Goal: Find specific page/section: Find specific page/section

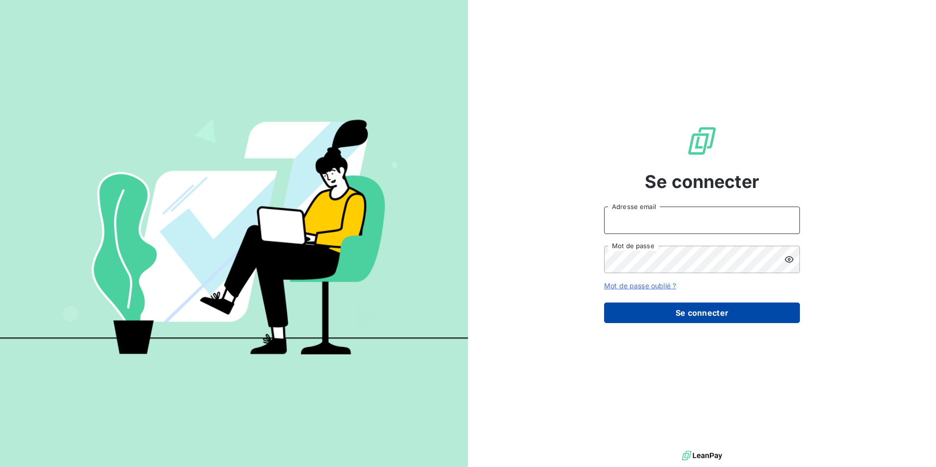
type input "[EMAIL_ADDRESS][DOMAIN_NAME]"
click at [689, 314] on button "Se connecter" at bounding box center [702, 312] width 196 height 21
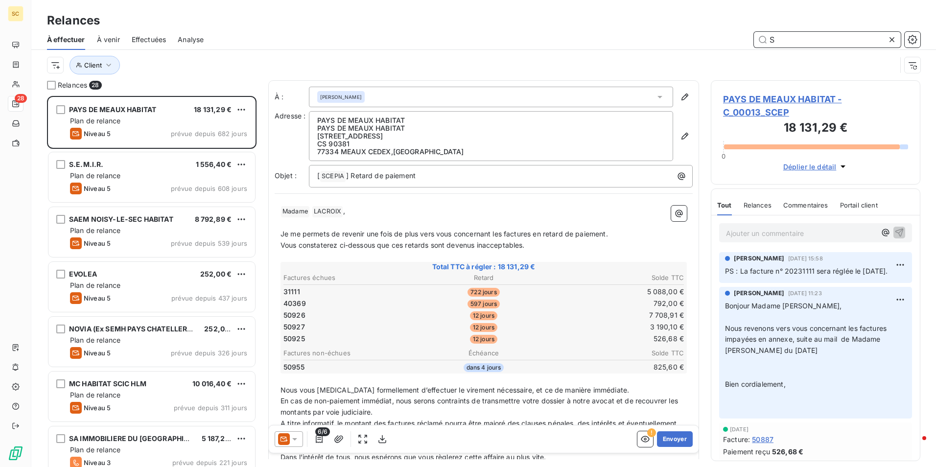
scroll to position [364, 202]
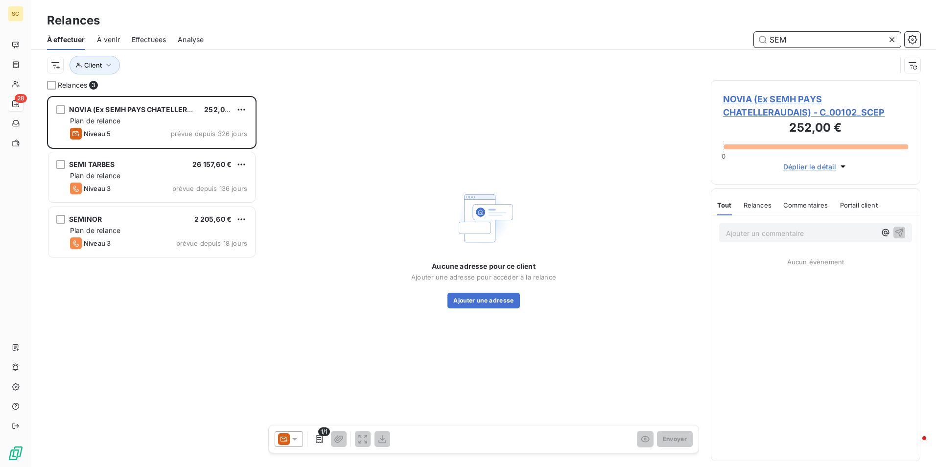
scroll to position [364, 202]
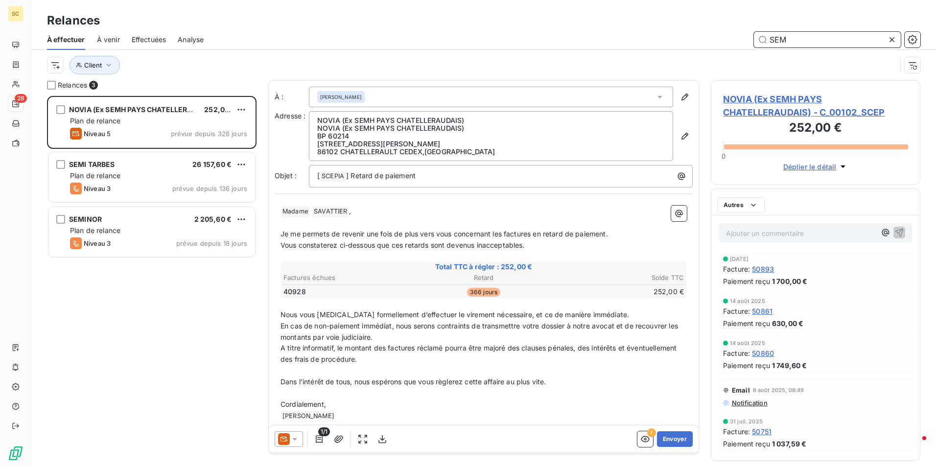
scroll to position [364, 202]
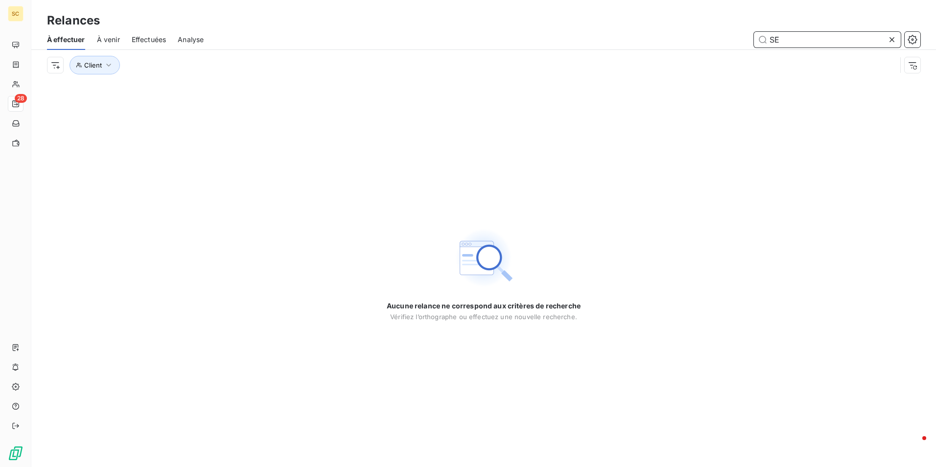
type input "S"
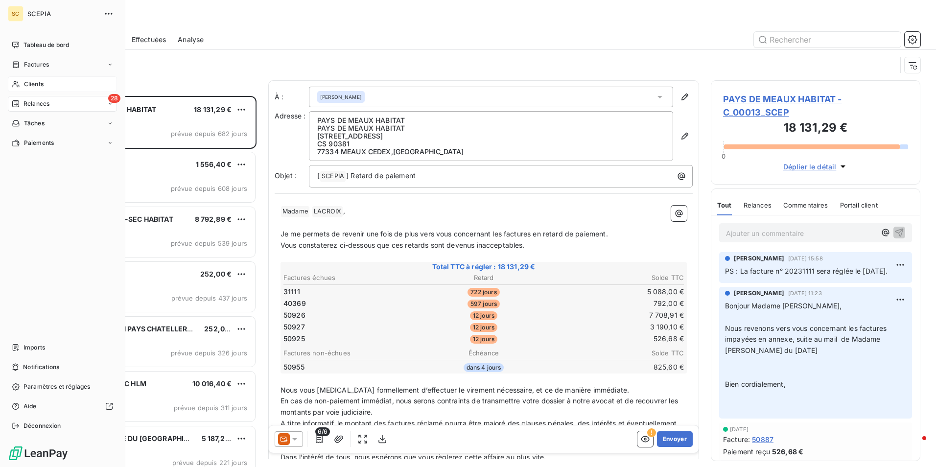
click at [32, 84] on span "Clients" at bounding box center [34, 84] width 20 height 9
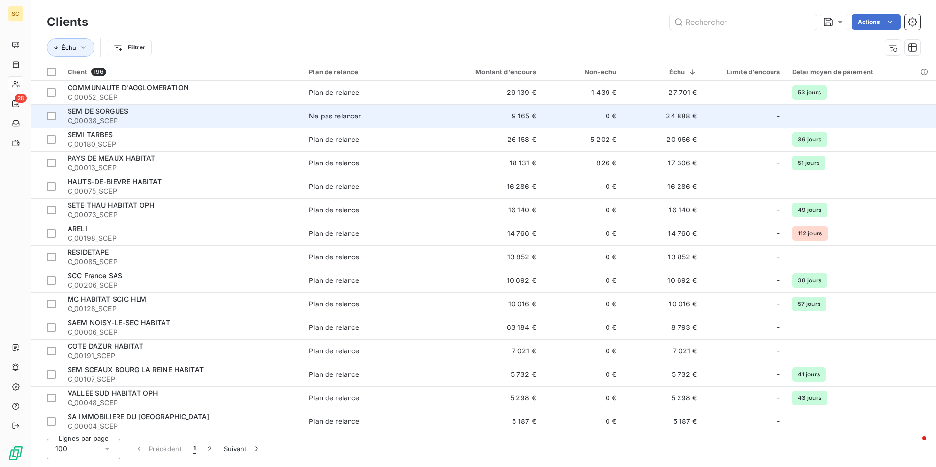
click at [94, 109] on span "SEM DE SORGUES" at bounding box center [98, 111] width 61 height 8
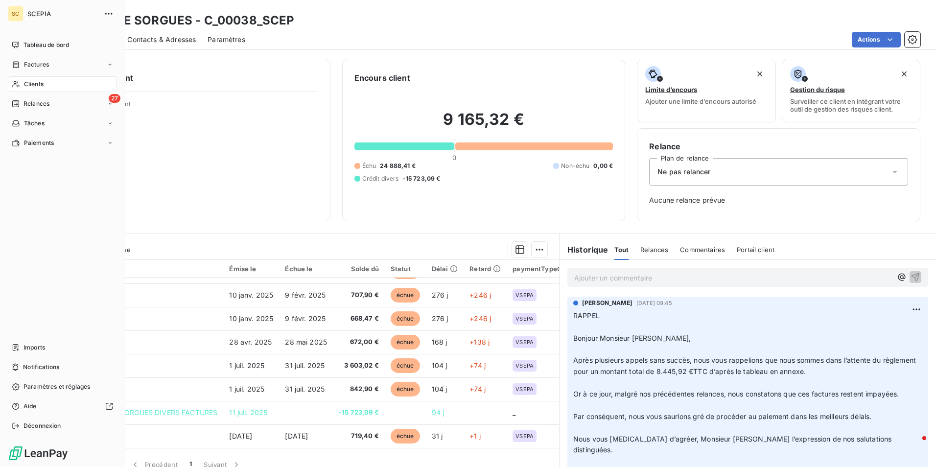
click at [37, 83] on span "Clients" at bounding box center [34, 84] width 20 height 9
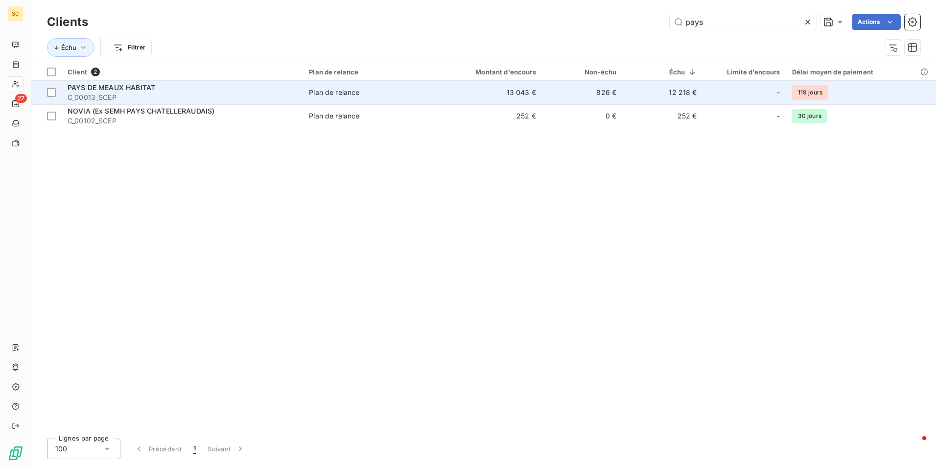
type input "pays"
click at [127, 94] on span "C_00013_SCEP" at bounding box center [183, 98] width 230 height 10
